Goal: Information Seeking & Learning: Learn about a topic

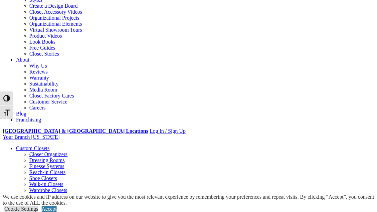
scroll to position [106, 0]
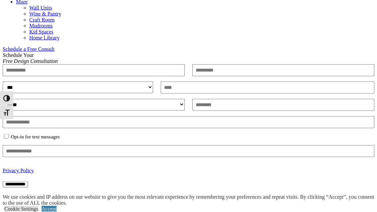
scroll to position [380, 0]
click at [28, 195] on link "CLOSE (X)" at bounding box center [16, 198] width 26 height 6
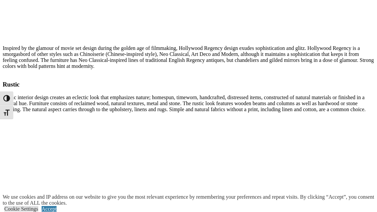
scroll to position [2333, 0]
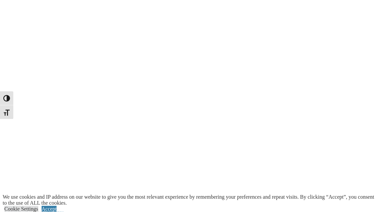
scroll to position [1321, 0]
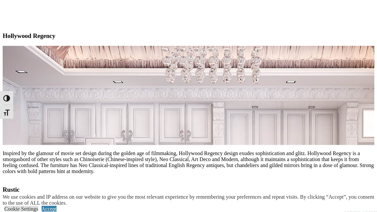
scroll to position [2247, 0]
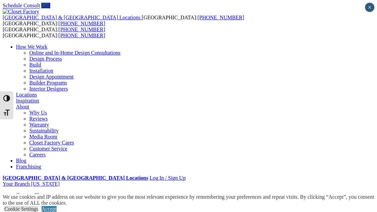
click at [47, 204] on link "Dressing Rooms" at bounding box center [46, 207] width 35 height 6
